Goal: Task Accomplishment & Management: Complete application form

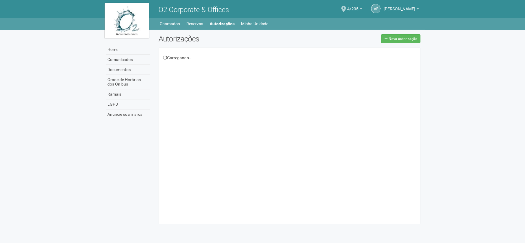
scroll to position [9, 0]
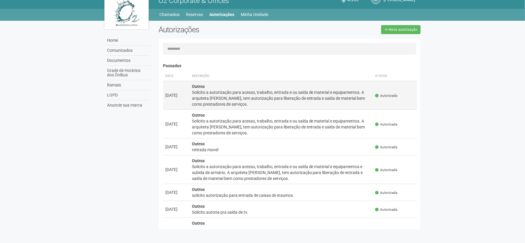
click at [253, 96] on div "Solicito a autorização para acesso, trabalho, entrada e ou saída de material e …" at bounding box center [281, 98] width 179 height 18
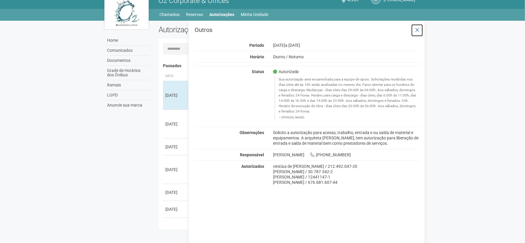
click at [420, 28] on button at bounding box center [417, 30] width 12 height 13
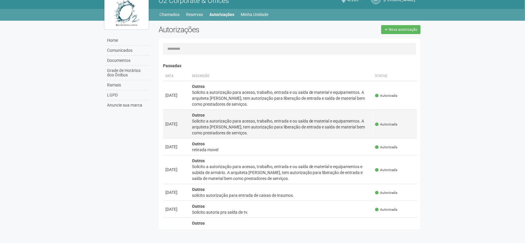
click at [272, 132] on div "Solicito a autorização para acesso, trabalho, entrada e ou saída de material e …" at bounding box center [281, 127] width 179 height 18
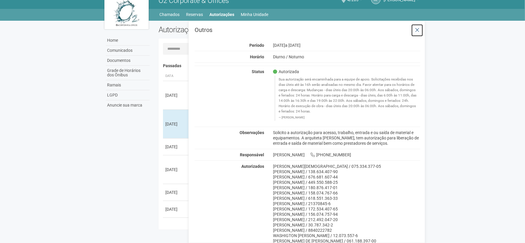
click at [415, 27] on icon at bounding box center [417, 30] width 4 height 6
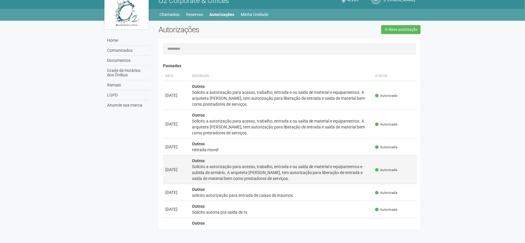
click at [241, 170] on div "Solicito a autorização para acesso, trabalho, entrada e ou saída de material e …" at bounding box center [281, 173] width 179 height 18
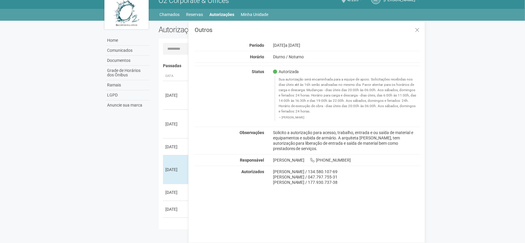
drag, startPoint x: 274, startPoint y: 170, endPoint x: 350, endPoint y: 182, distance: 77.0
click at [350, 182] on div "[PERSON_NAME] / 134.580.107-69 [PERSON_NAME] / 047.797.755-31 [PERSON_NAME] / 1…" at bounding box center [346, 177] width 156 height 16
copy div "[PERSON_NAME] / 134.580.107-69 [PERSON_NAME] / 047.797.755-31 [PERSON_NAME] / 1…"
click at [417, 31] on icon at bounding box center [417, 30] width 4 height 6
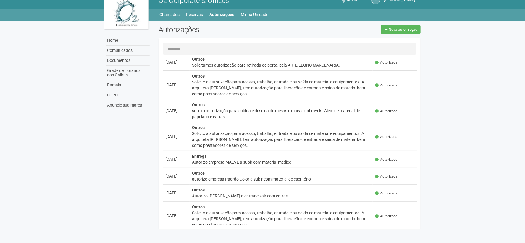
scroll to position [558, 0]
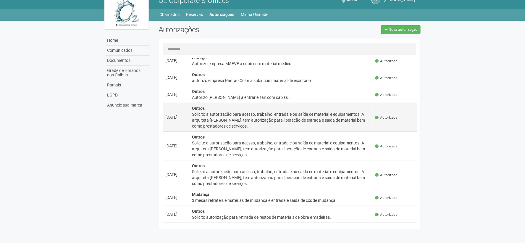
click at [231, 120] on div "Solicito a autorização para acesso, trabalho, entrada e ou saída de material e …" at bounding box center [281, 120] width 179 height 18
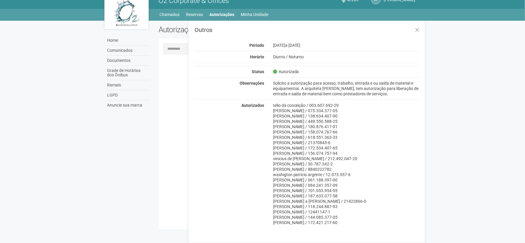
scroll to position [0, 0]
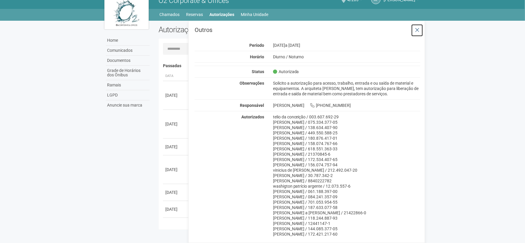
click at [412, 31] on button at bounding box center [417, 30] width 12 height 13
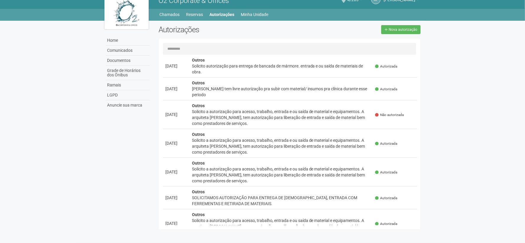
scroll to position [986, 0]
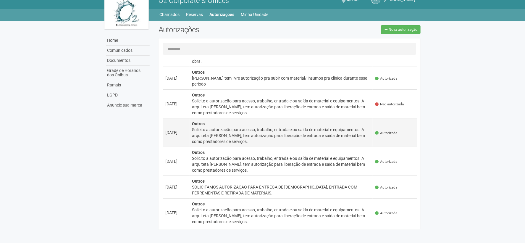
click at [284, 131] on div "Solicito a autorização para acesso, trabalho, entrada e ou saída de material e …" at bounding box center [281, 136] width 179 height 18
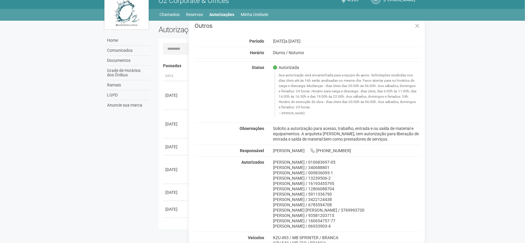
scroll to position [0, 0]
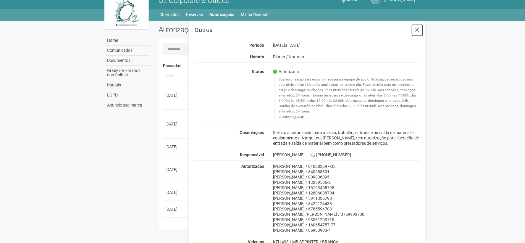
click at [418, 27] on icon at bounding box center [417, 30] width 4 height 6
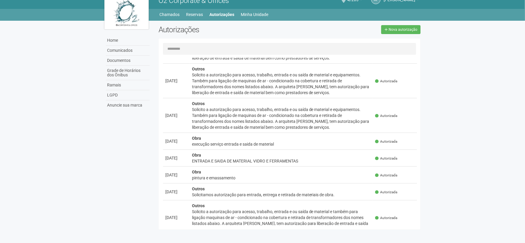
scroll to position [2070, 0]
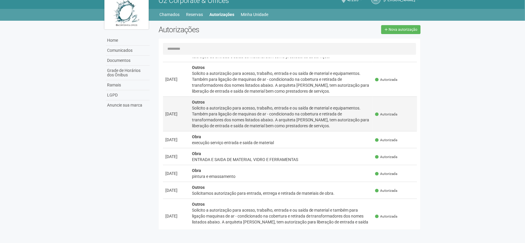
click at [235, 109] on div "Solicito a autorização para acesso, trabalho, entrada e ou saída de material e …" at bounding box center [281, 117] width 179 height 24
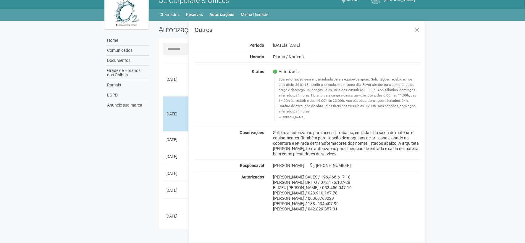
scroll to position [0, 0]
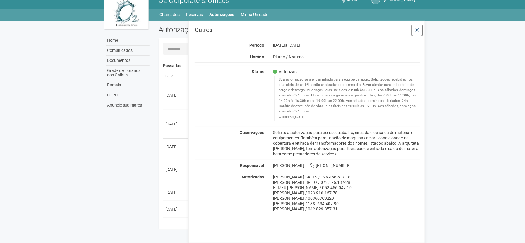
click at [413, 31] on button at bounding box center [417, 30] width 12 height 13
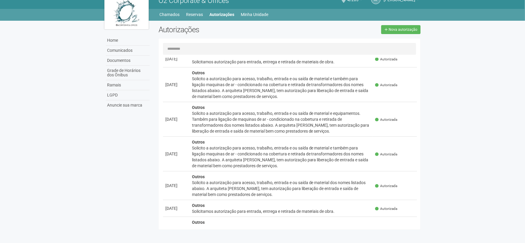
scroll to position [2222, 0]
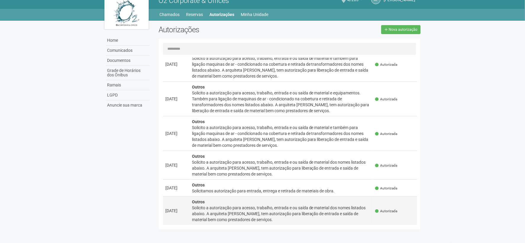
click at [226, 205] on div "Solicito a autorização para acesso, trabalho, entrada e ou saída de material do…" at bounding box center [281, 214] width 179 height 18
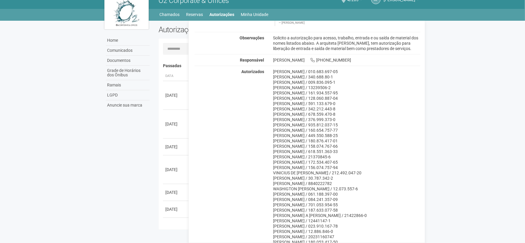
scroll to position [118, 0]
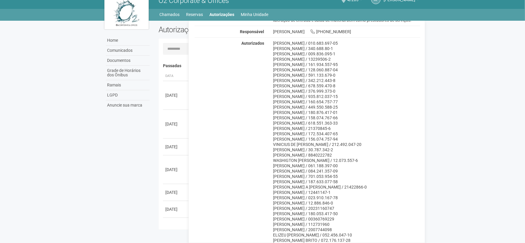
click at [290, 223] on div "[PERSON_NAME] / 112731960" at bounding box center [347, 223] width 148 height 5
drag, startPoint x: 273, startPoint y: 223, endPoint x: 343, endPoint y: 225, distance: 69.8
click at [343, 225] on div "[PERSON_NAME] / 112731960" at bounding box center [347, 223] width 148 height 5
click at [272, 223] on div "[PERSON_NAME] / 010.683.697-05 [PERSON_NAME] / 340.688.80-1 [PERSON_NAME] / 009…" at bounding box center [346, 142] width 156 height 202
click at [309, 225] on div "[PERSON_NAME] / 112731960" at bounding box center [347, 223] width 148 height 5
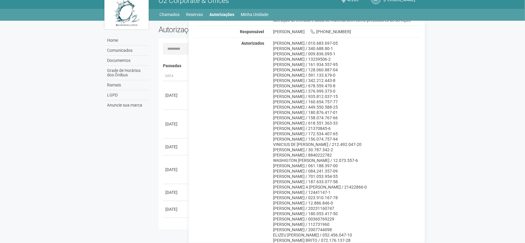
drag, startPoint x: 273, startPoint y: 223, endPoint x: 357, endPoint y: 224, distance: 84.3
click at [357, 224] on div "[PERSON_NAME] / 112731960" at bounding box center [347, 223] width 148 height 5
copy div "[PERSON_NAME] / 112731960"
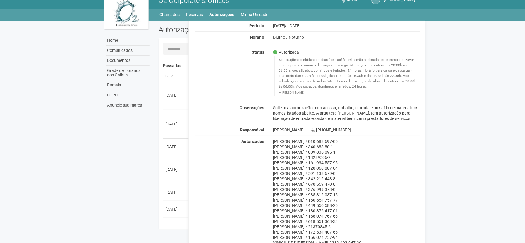
scroll to position [0, 0]
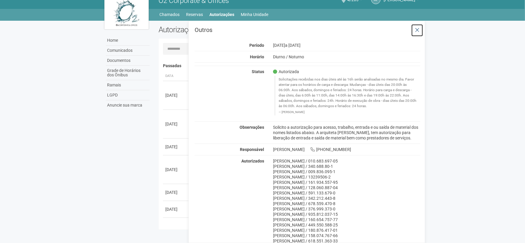
click at [418, 27] on icon at bounding box center [417, 30] width 4 height 6
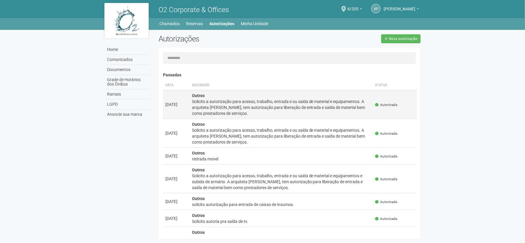
click at [309, 106] on div "Solicito a autorização para acesso, trabalho, entrada e ou saída de material e …" at bounding box center [281, 107] width 179 height 18
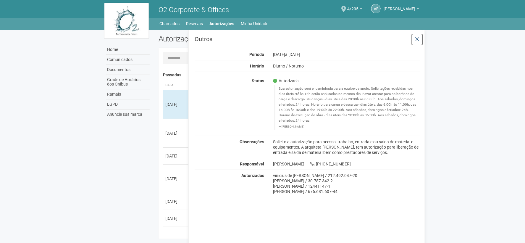
click at [415, 39] on icon at bounding box center [417, 39] width 4 height 6
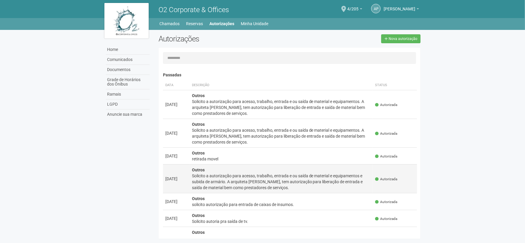
click at [256, 178] on div "Solicito a autorização para acesso, trabalho, entrada e ou saída de material e …" at bounding box center [281, 182] width 179 height 18
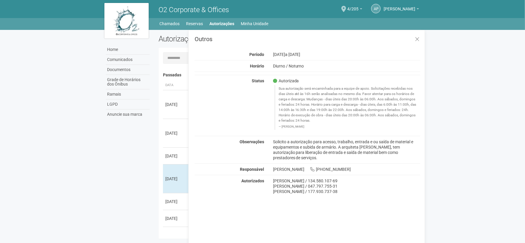
scroll to position [9, 0]
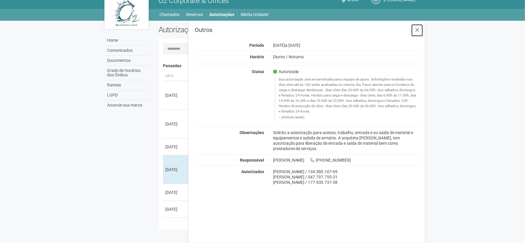
click at [413, 27] on button at bounding box center [417, 30] width 12 height 13
